Goal: Find contact information: Obtain details needed to contact an individual or organization

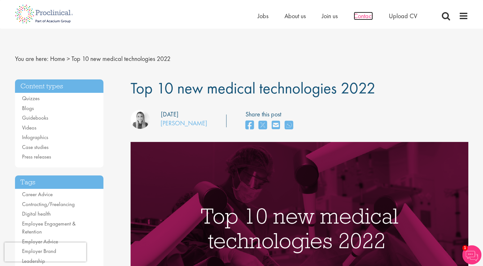
click at [366, 16] on span "Contact" at bounding box center [363, 16] width 19 height 8
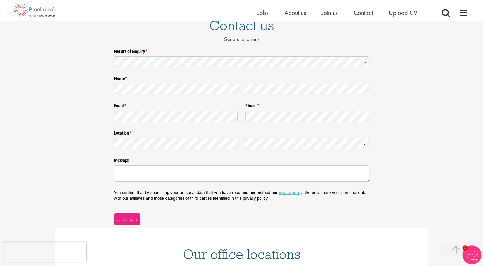
scroll to position [235, 0]
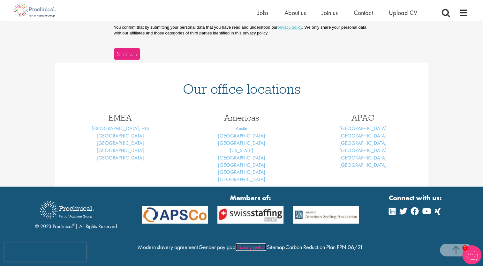
click at [266, 244] on link "Privacy policy" at bounding box center [251, 247] width 31 height 7
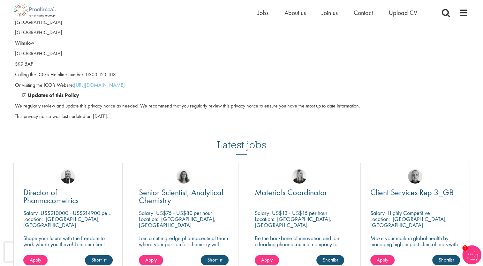
scroll to position [1747, 0]
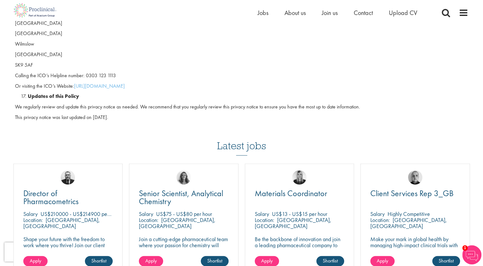
click at [365, 239] on div "Client Services Rep 3_GB [GEOGRAPHIC_DATA] Highly Competitive Location: [GEOGRA…" at bounding box center [416, 219] width 110 height 110
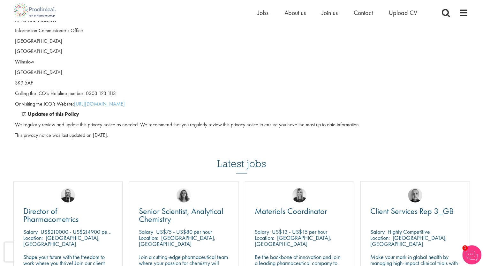
scroll to position [1726, 0]
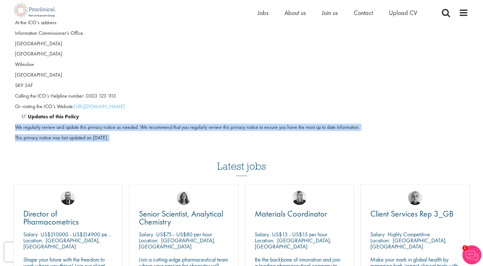
drag, startPoint x: 10, startPoint y: 116, endPoint x: 101, endPoint y: 141, distance: 94.3
copy div "We regularly review and update this privacy notice as needed. We recommend that…"
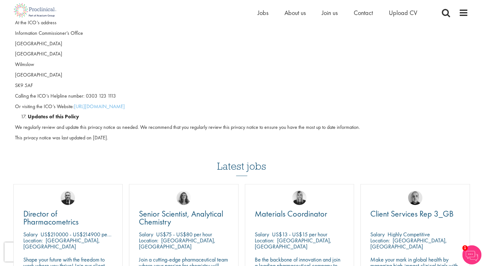
click at [190, 82] on p "SK9 5AF" at bounding box center [242, 85] width 454 height 7
drag, startPoint x: 74, startPoint y: 99, endPoint x: 165, endPoint y: 92, distance: 91.6
copy p "[URL][DOMAIN_NAME]"
